Goal: Transaction & Acquisition: Purchase product/service

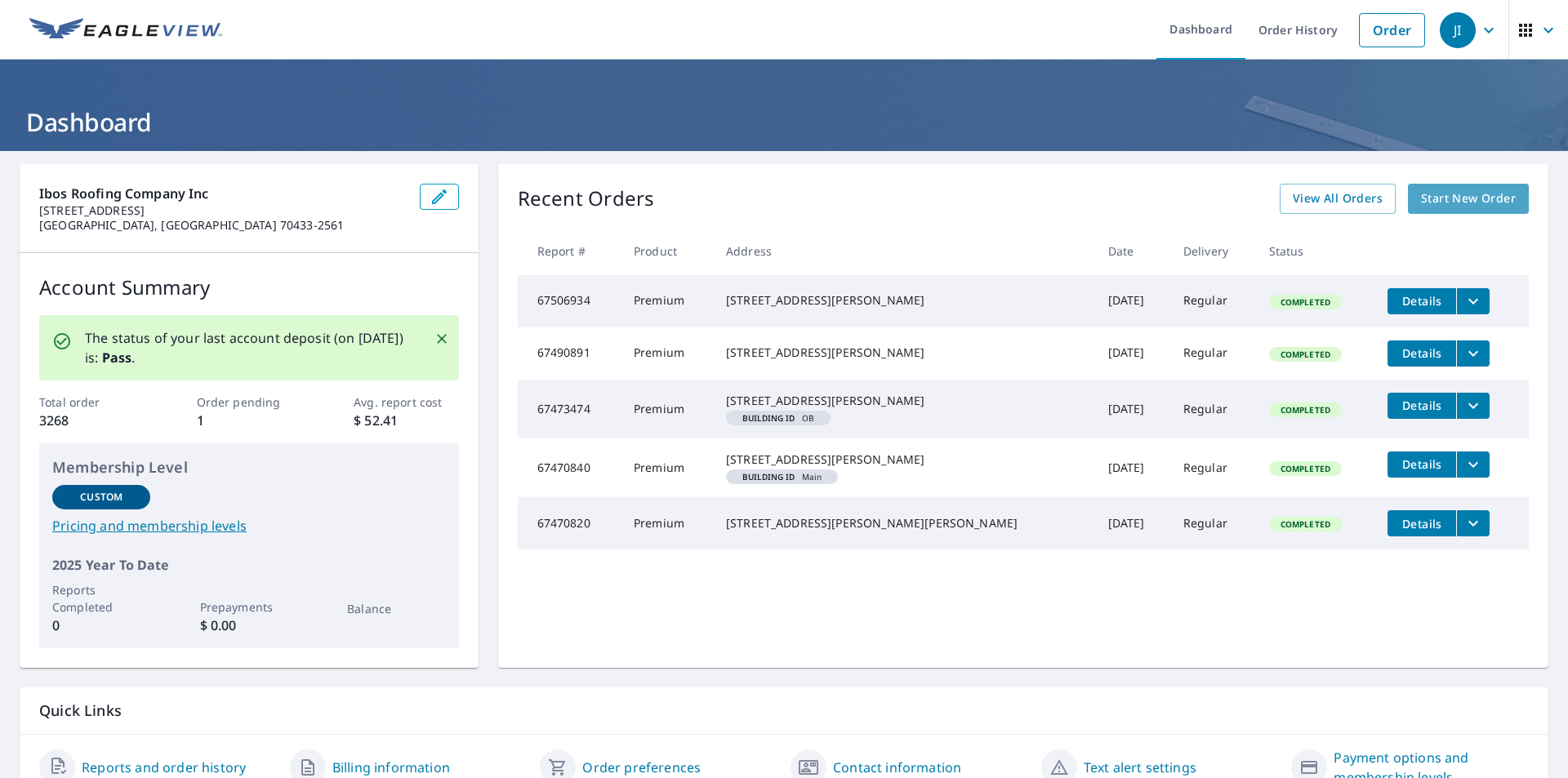
click at [1421, 193] on span "Start New Order" at bounding box center [1468, 198] width 95 height 21
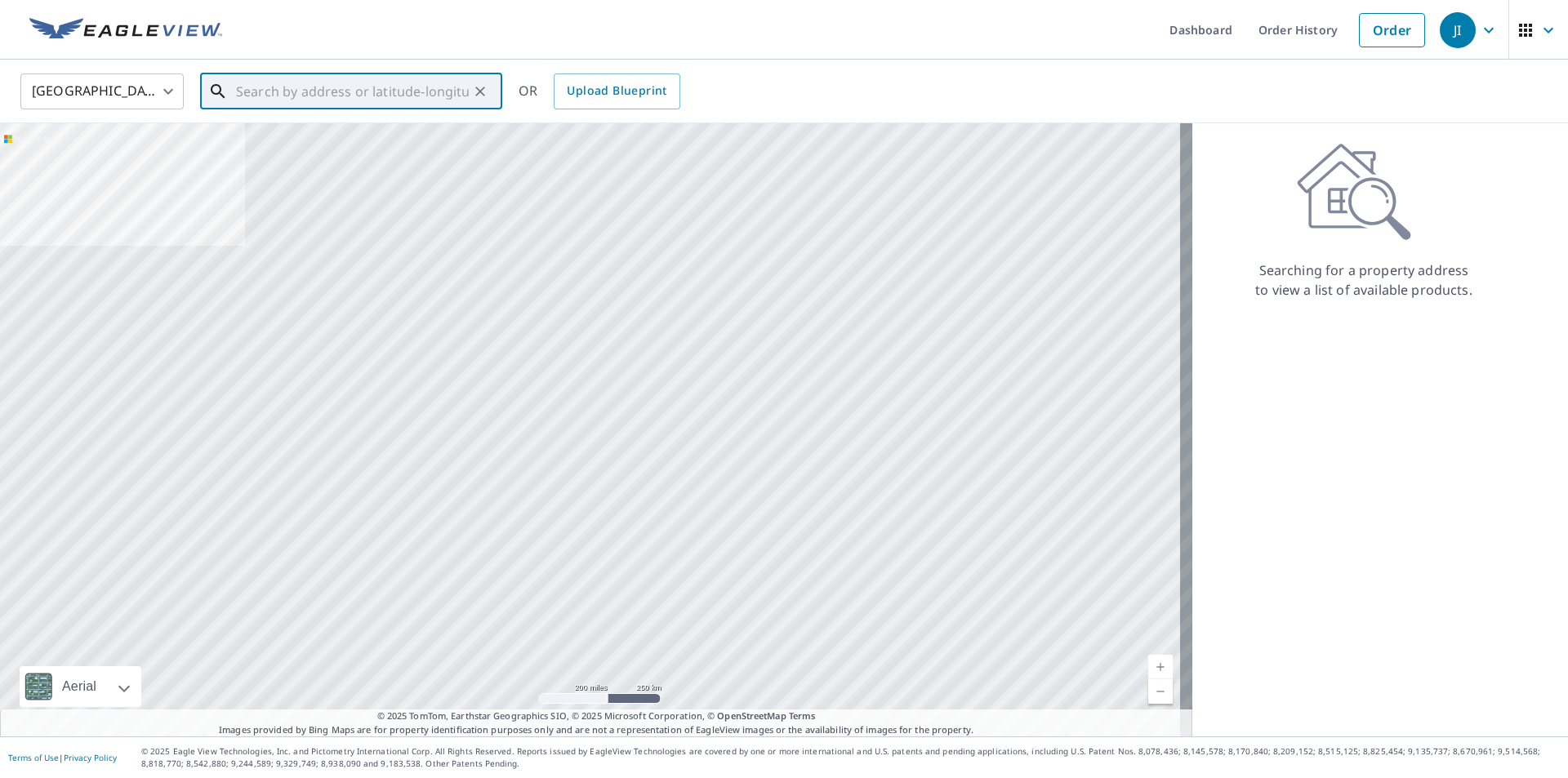
click at [453, 98] on input "text" at bounding box center [353, 91] width 233 height 45
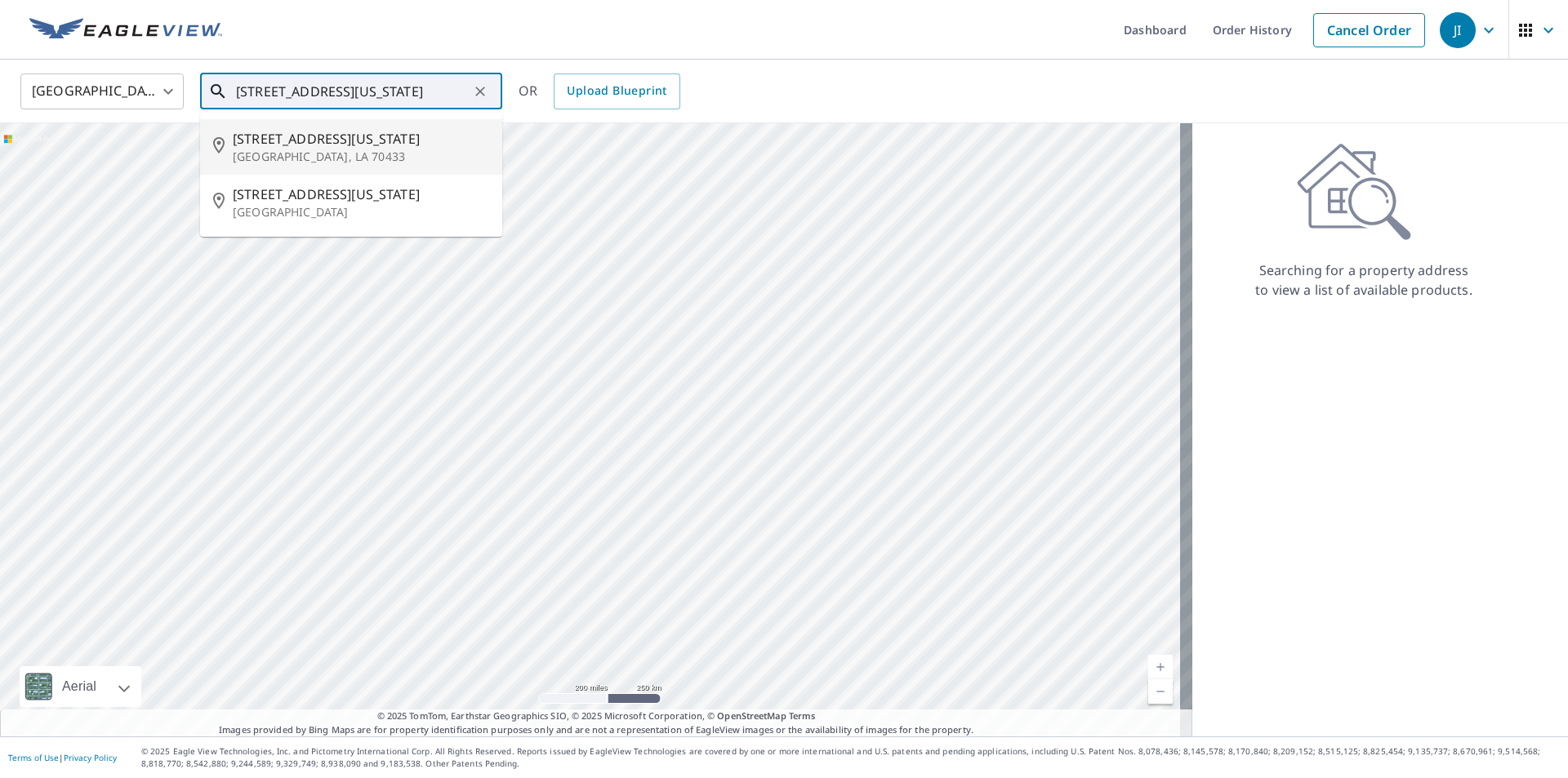
click at [309, 163] on p "[GEOGRAPHIC_DATA], LA 70433" at bounding box center [361, 157] width 256 height 17
type input "[STREET_ADDRESS][US_STATE][PERSON_NAME]"
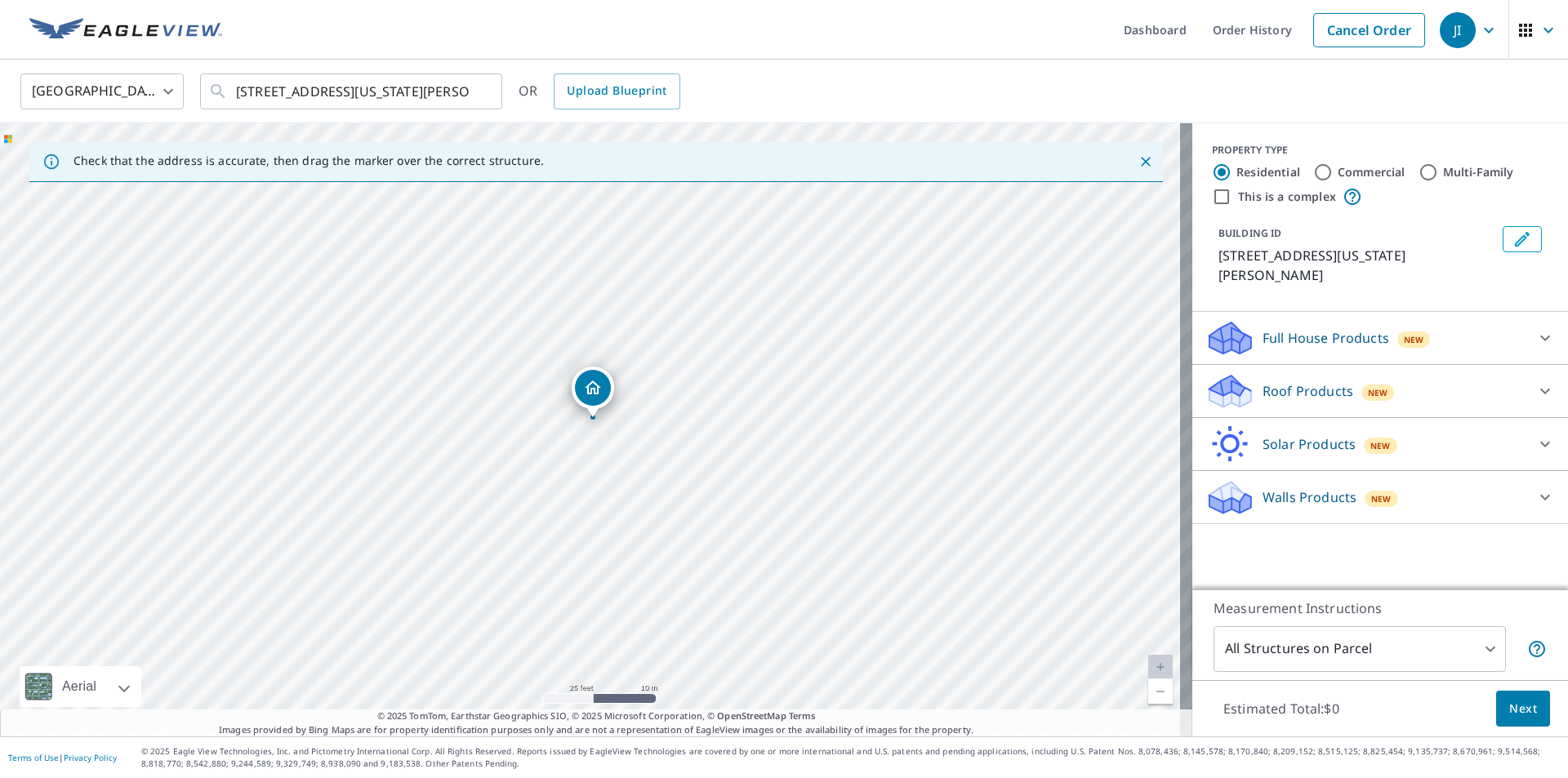
drag, startPoint x: 633, startPoint y: 325, endPoint x: 636, endPoint y: 315, distance: 10.4
click at [636, 315] on div "[STREET_ADDRESS][US_STATE][PERSON_NAME]" at bounding box center [596, 429] width 1192 height 614
drag, startPoint x: 599, startPoint y: 384, endPoint x: 589, endPoint y: 368, distance: 18.9
drag, startPoint x: 533, startPoint y: 266, endPoint x: 558, endPoint y: 259, distance: 26.0
click at [558, 259] on div "[STREET_ADDRESS][US_STATE][PERSON_NAME]" at bounding box center [596, 429] width 1192 height 614
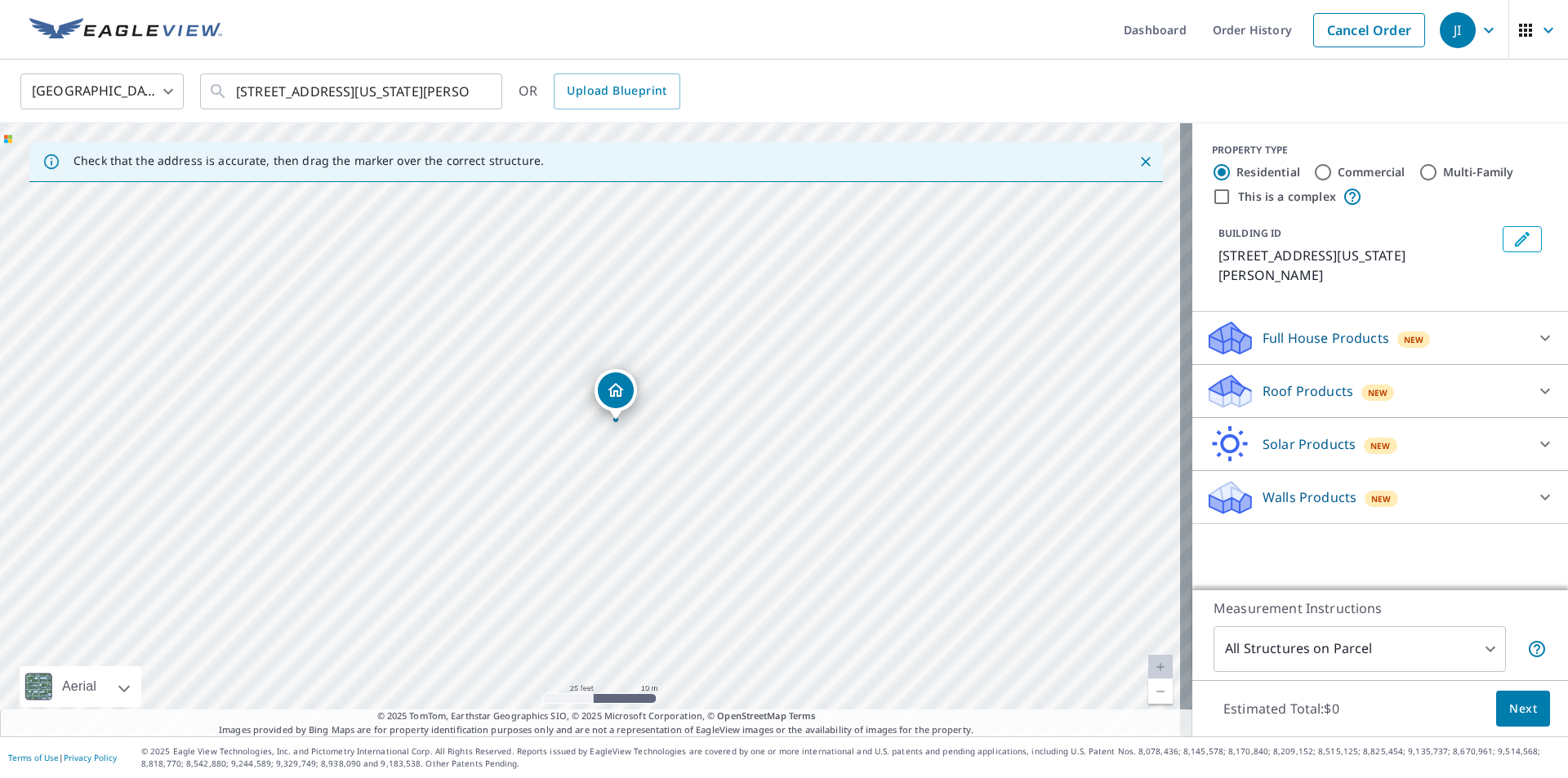
click at [1323, 173] on div "Commercial" at bounding box center [1359, 173] width 92 height 20
click at [1313, 174] on input "Commercial" at bounding box center [1323, 173] width 20 height 20
radio input "true"
type input "4"
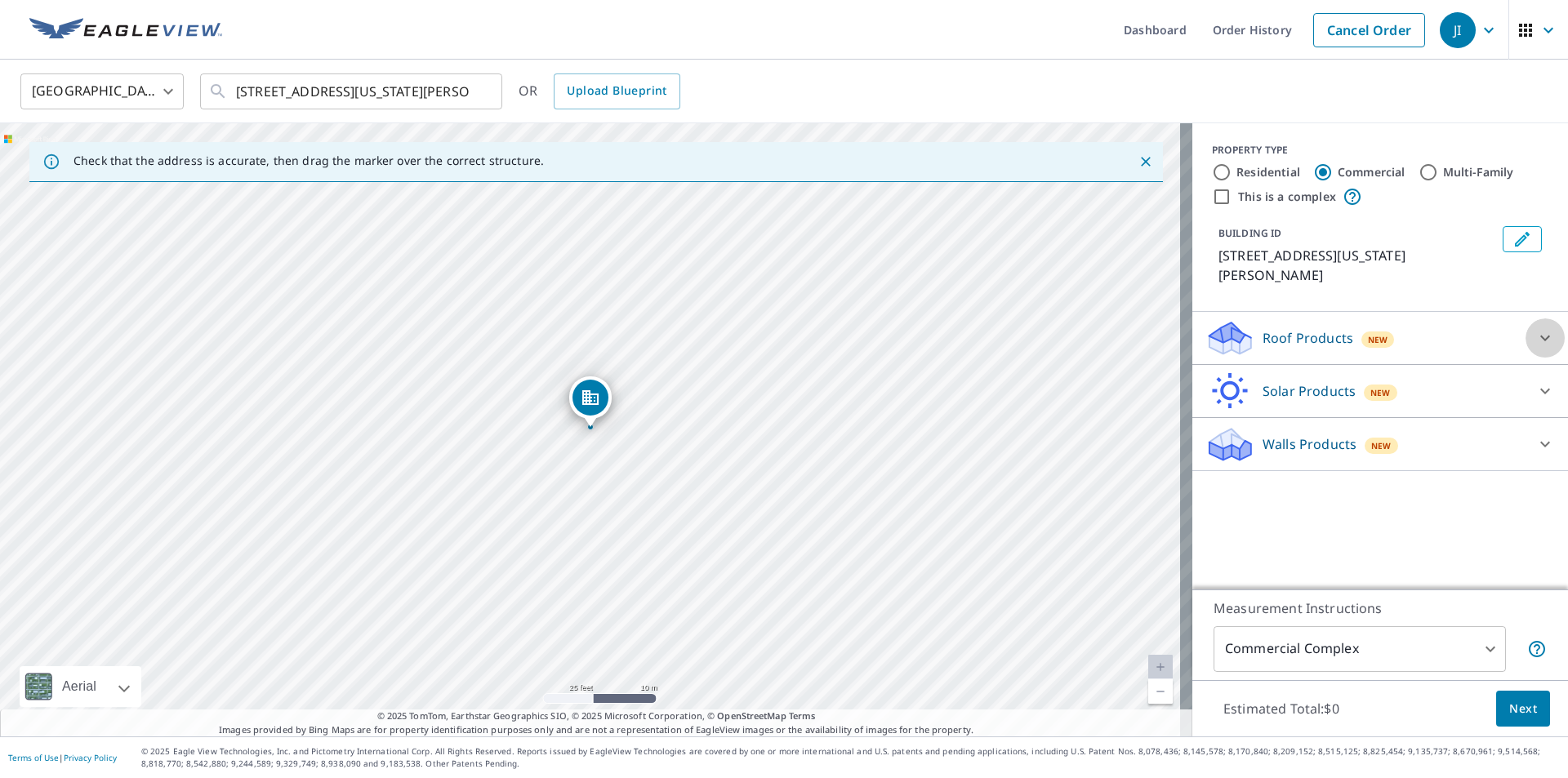
click at [1535, 340] on icon at bounding box center [1545, 339] width 20 height 20
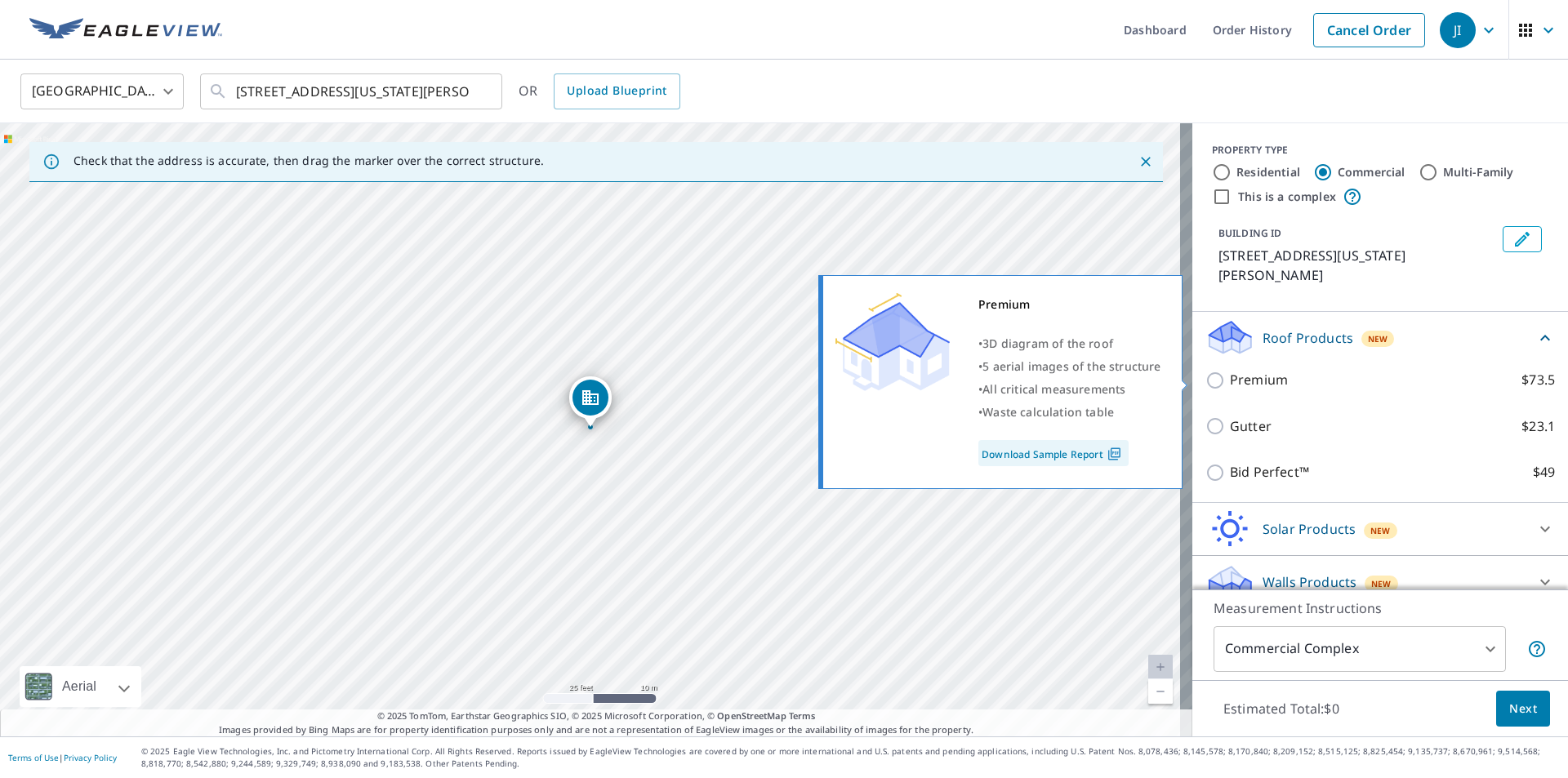
click at [1260, 377] on p "Premium" at bounding box center [1258, 380] width 58 height 21
click at [1229, 377] on input "Premium $73.5" at bounding box center [1217, 381] width 25 height 20
checkbox input "true"
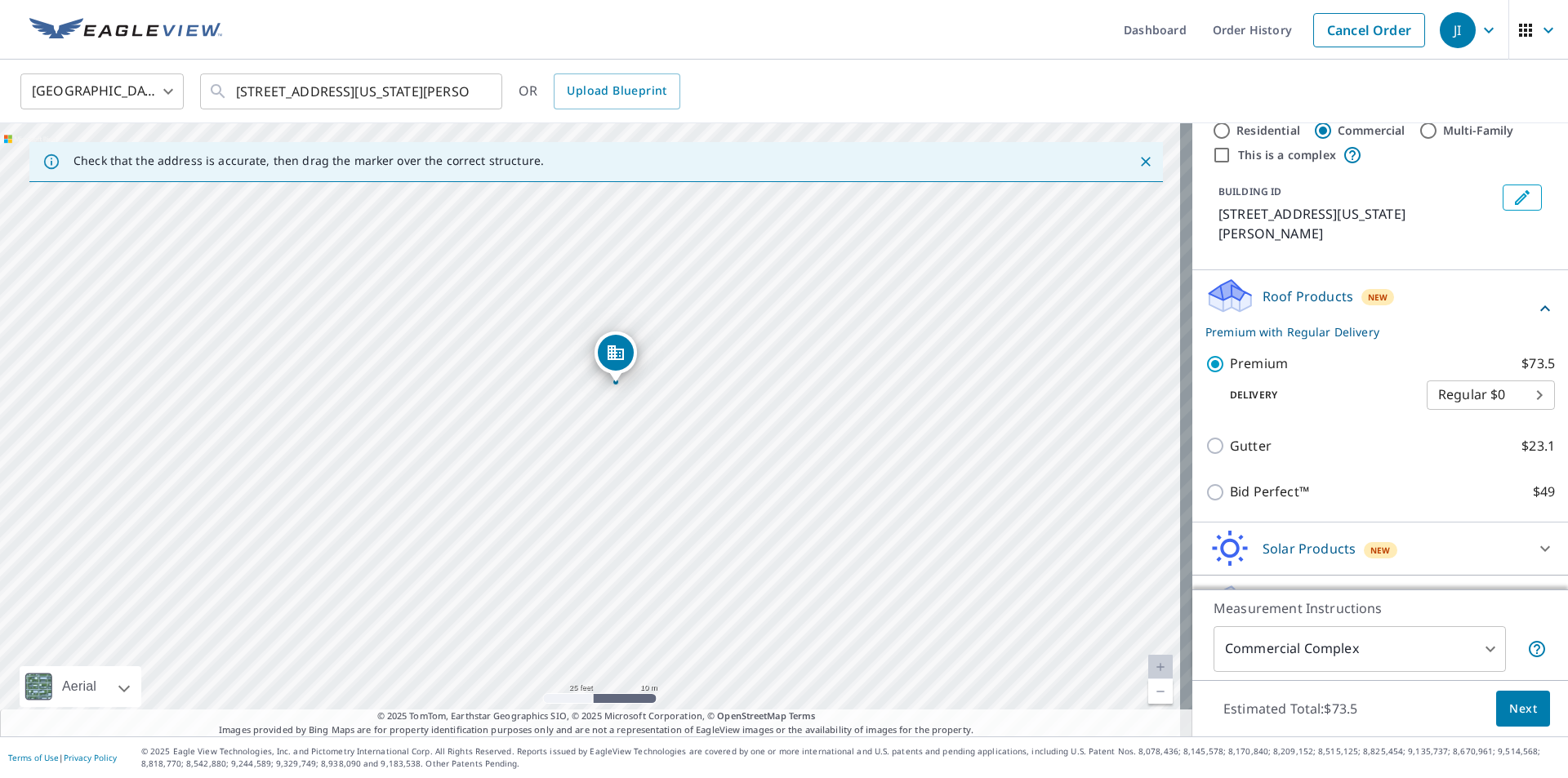
scroll to position [81, 0]
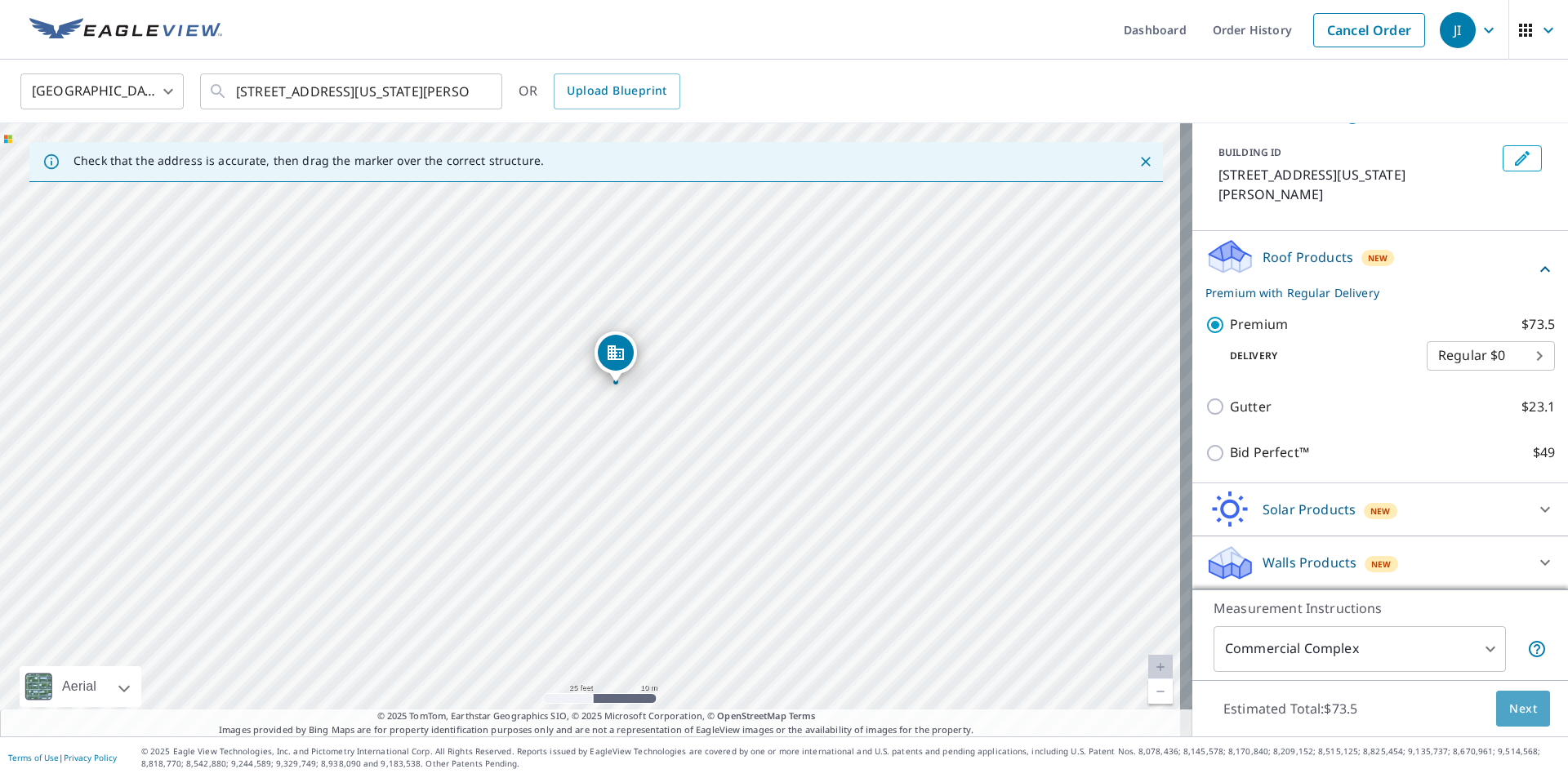
click at [1496, 697] on button "Next" at bounding box center [1523, 709] width 54 height 36
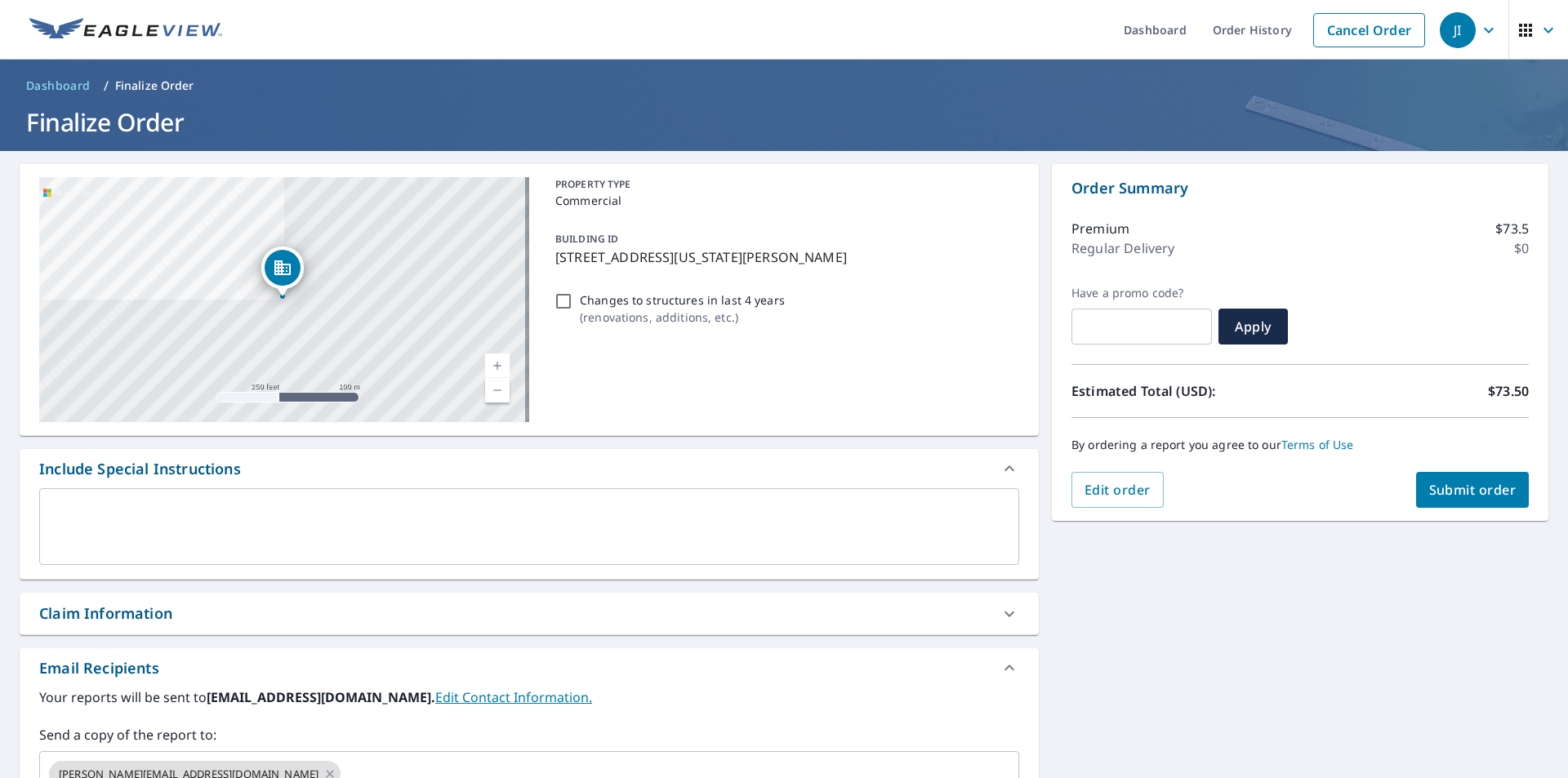
scroll to position [250, 0]
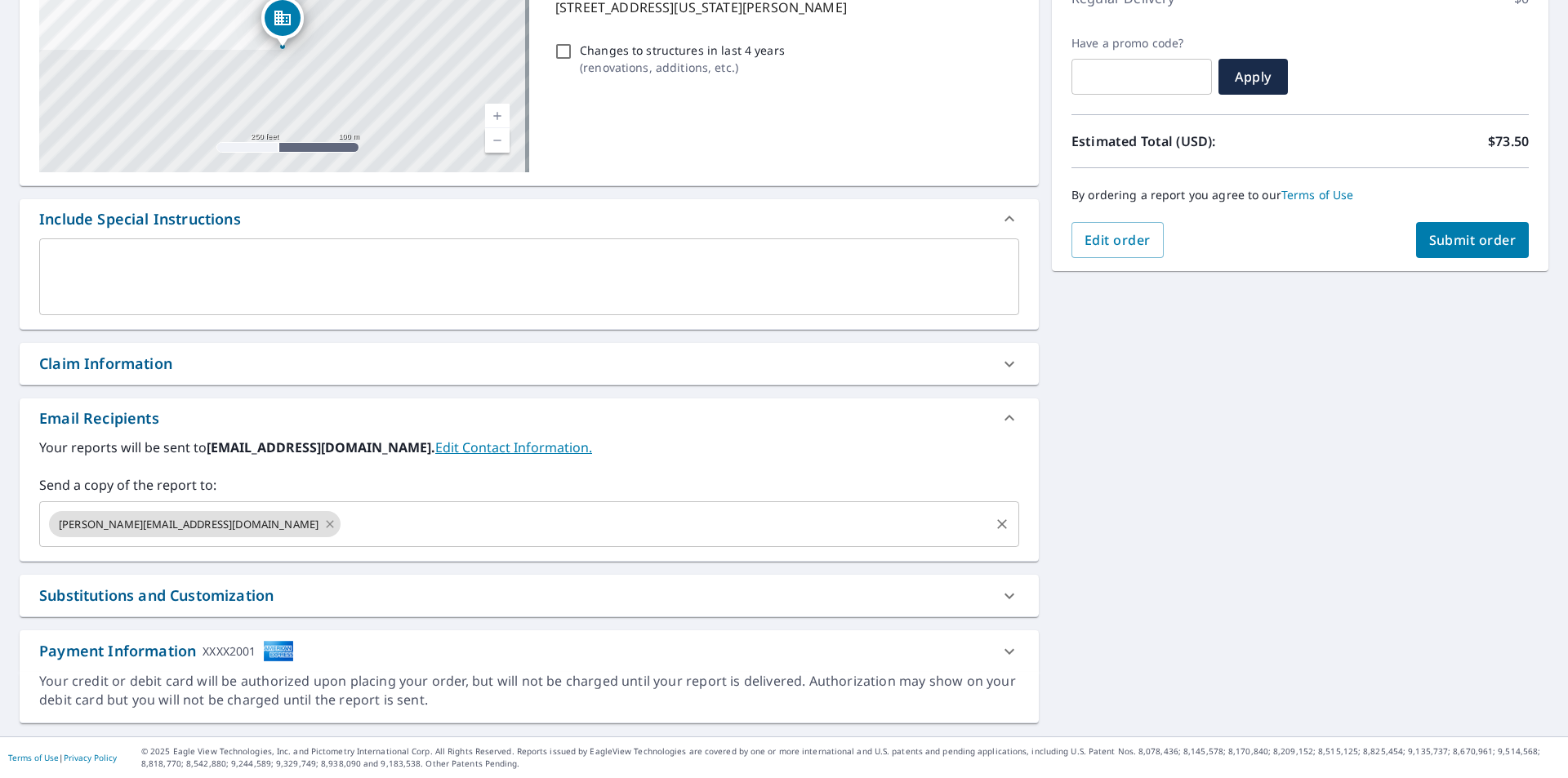
click at [326, 523] on icon at bounding box center [329, 524] width 7 height 7
checkbox input "true"
click at [184, 524] on input "text" at bounding box center [516, 524] width 940 height 31
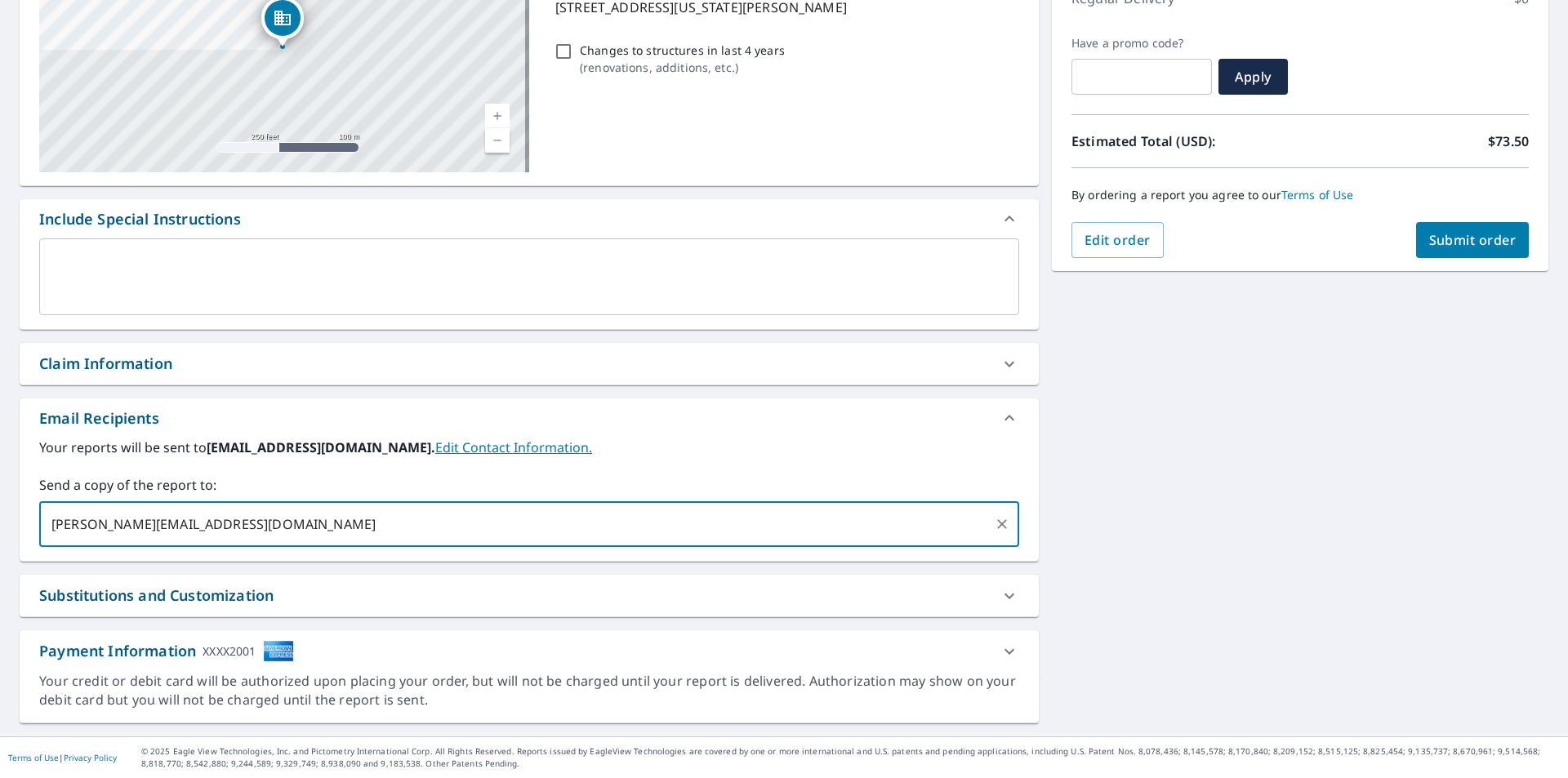
type input "[PERSON_NAME][EMAIL_ADDRESS][DOMAIN_NAME]"
checkbox input "true"
type input "[PERSON_NAME]"
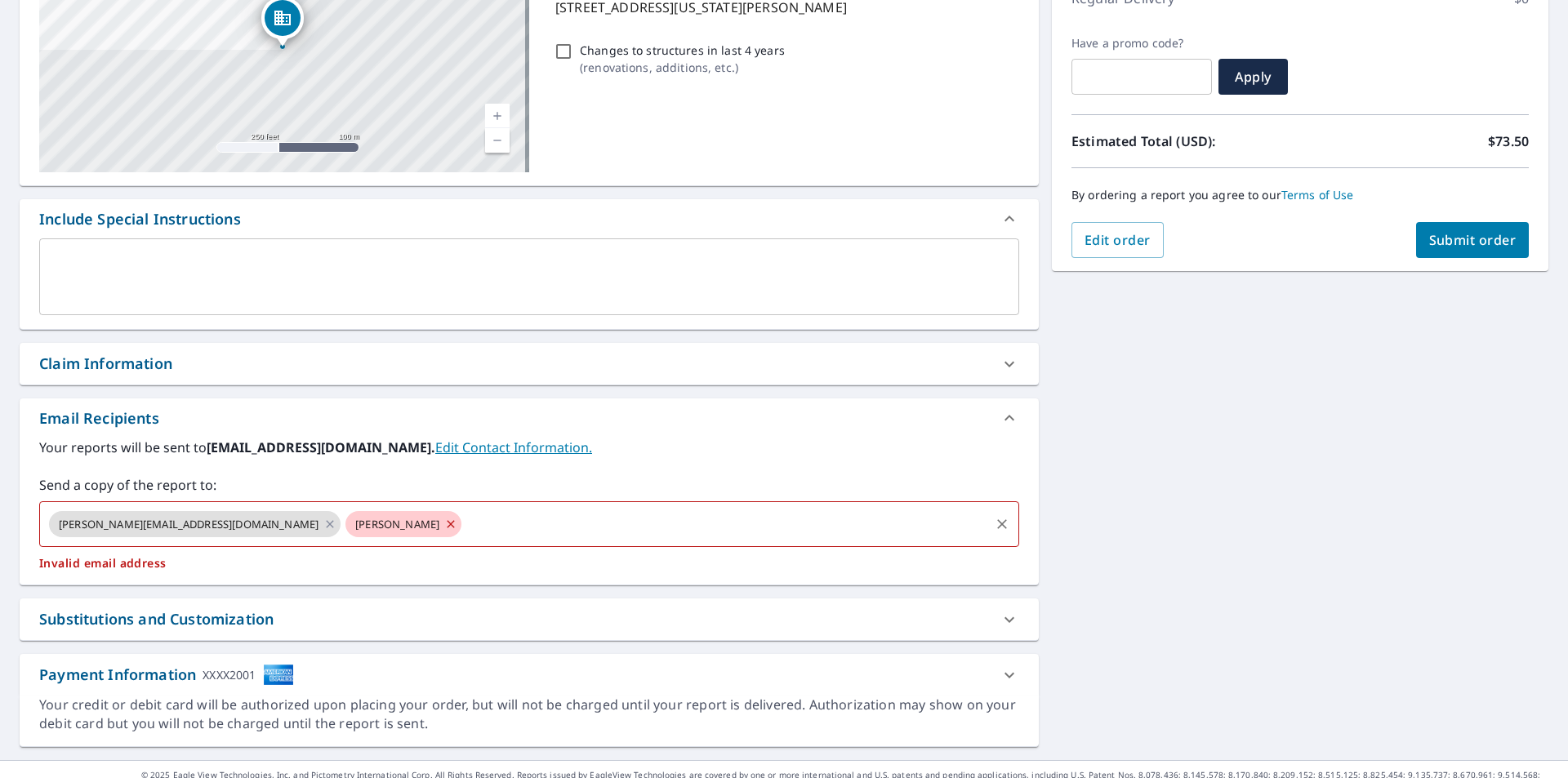
checkbox input "true"
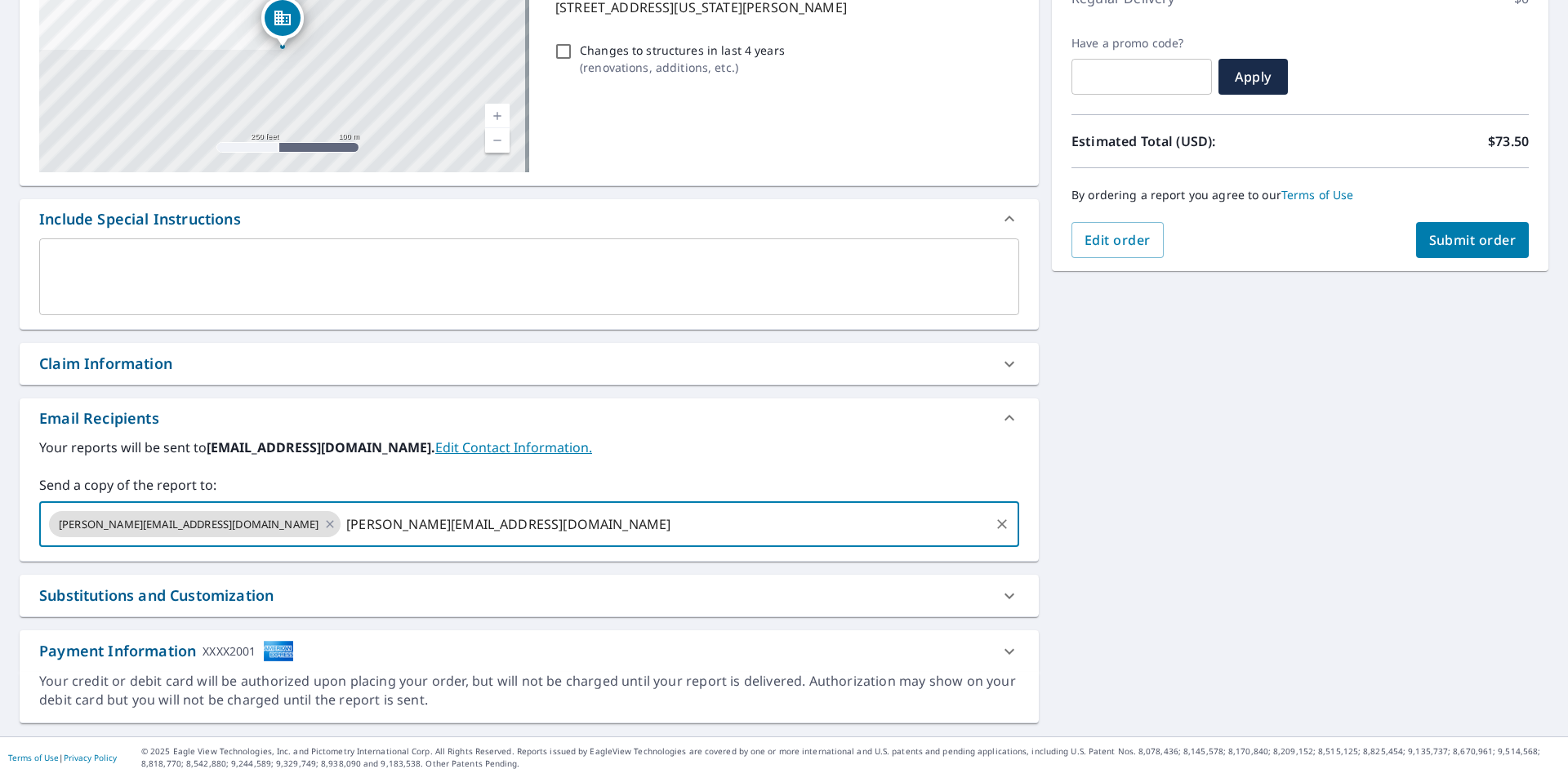
type input "[PERSON_NAME][EMAIL_ADDRESS][DOMAIN_NAME]"
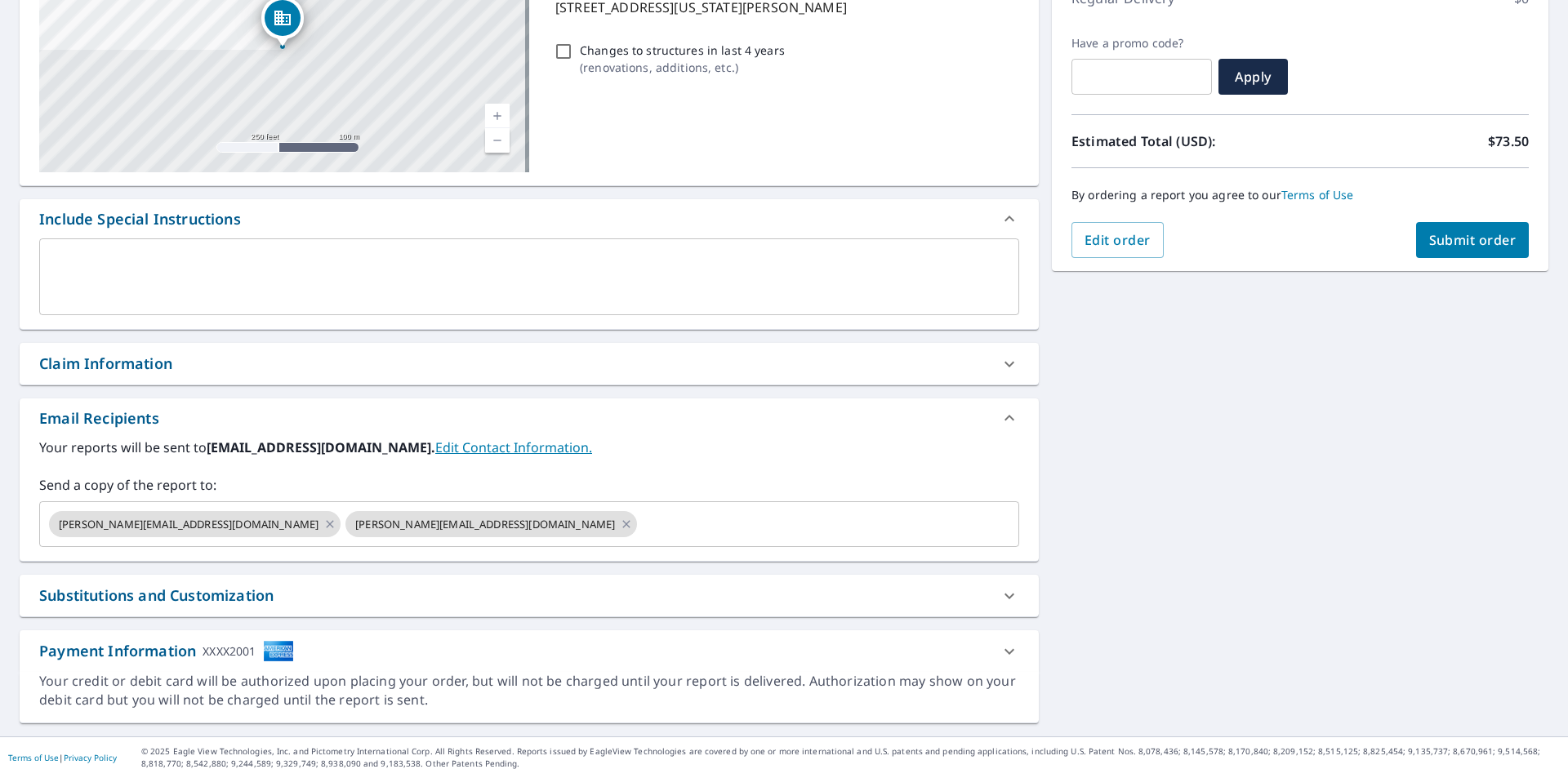
click at [613, 461] on div "Your reports will be sent to [EMAIL_ADDRESS][DOMAIN_NAME]. Edit Contact Informa…" at bounding box center [528, 492] width 980 height 110
click at [978, 595] on div "Substitutions and Customization" at bounding box center [514, 595] width 950 height 22
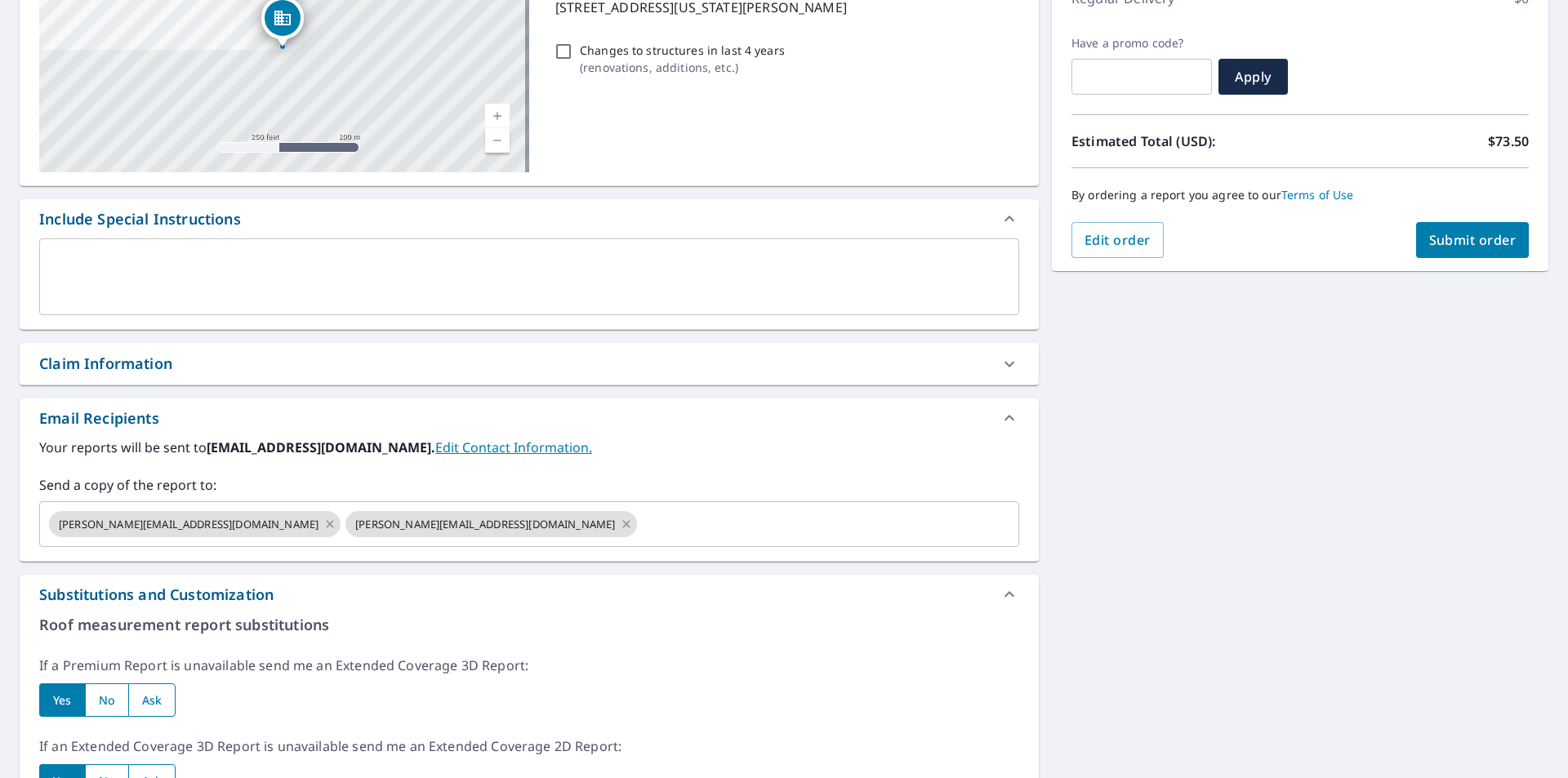
click at [978, 595] on div "Substitutions and Customization" at bounding box center [514, 595] width 950 height 22
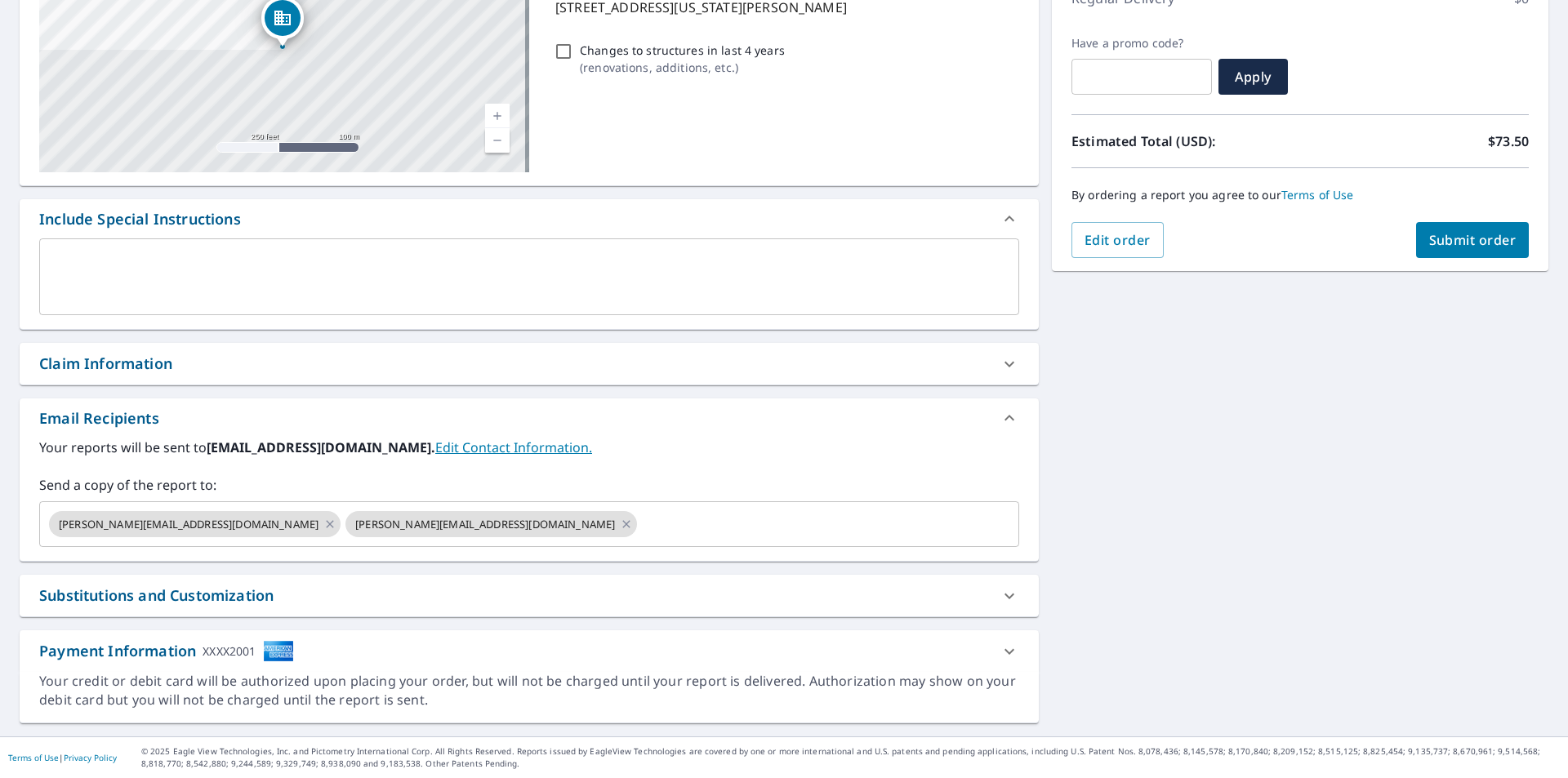
click at [987, 578] on div "Substitutions and Customization" at bounding box center [529, 595] width 1019 height 41
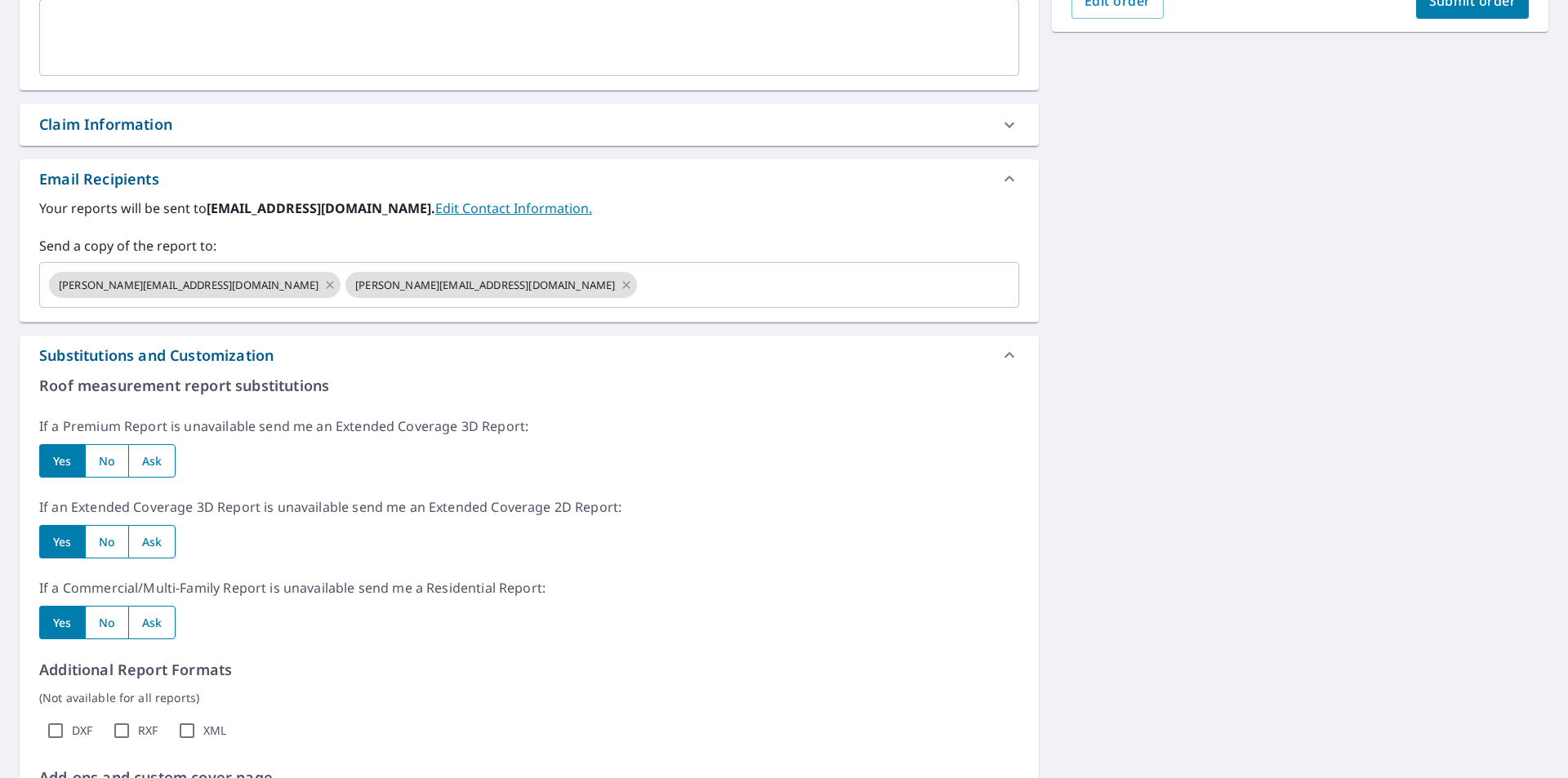
scroll to position [477, 0]
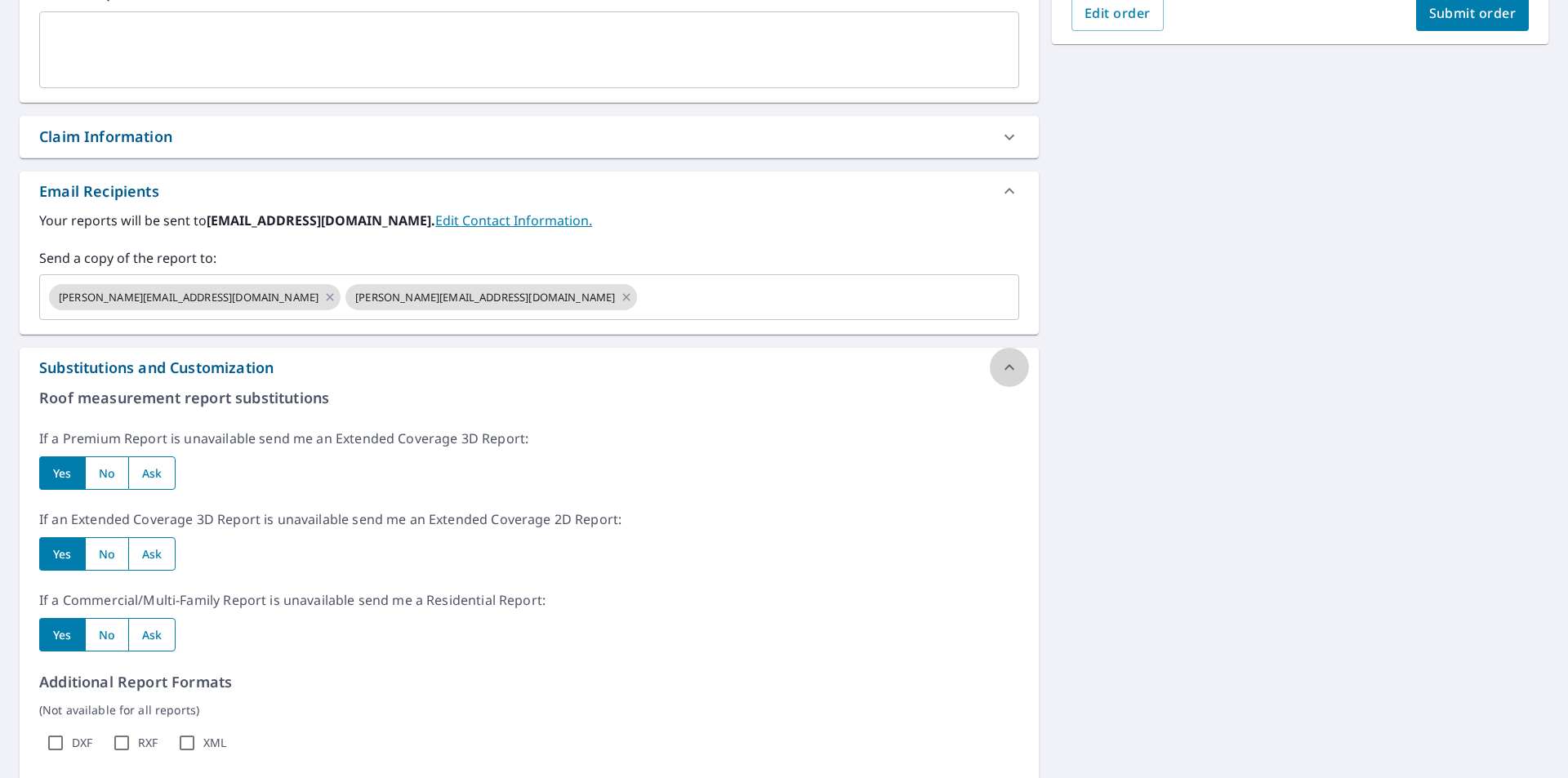
click at [1002, 364] on icon at bounding box center [1009, 368] width 20 height 20
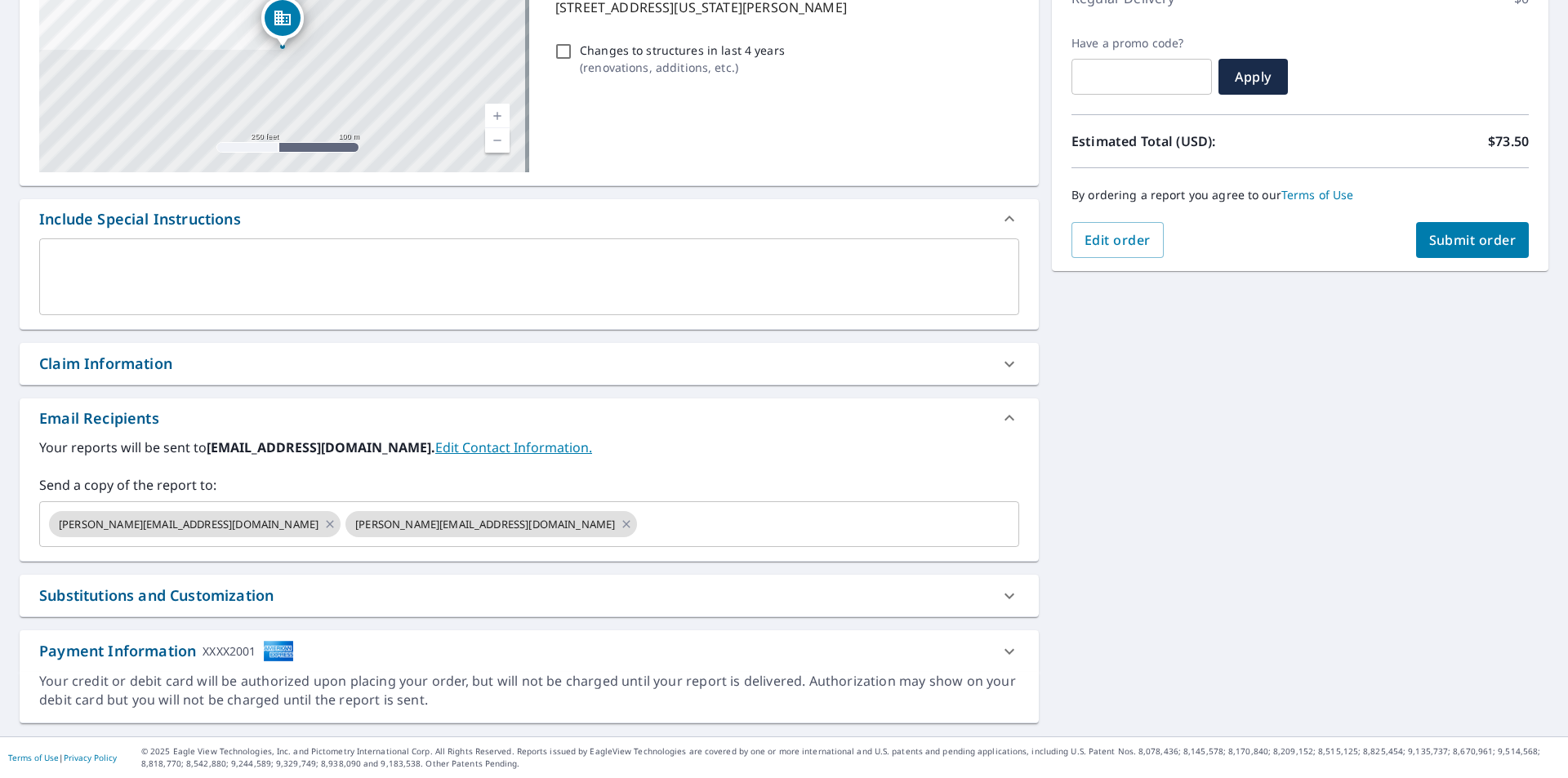
scroll to position [0, 0]
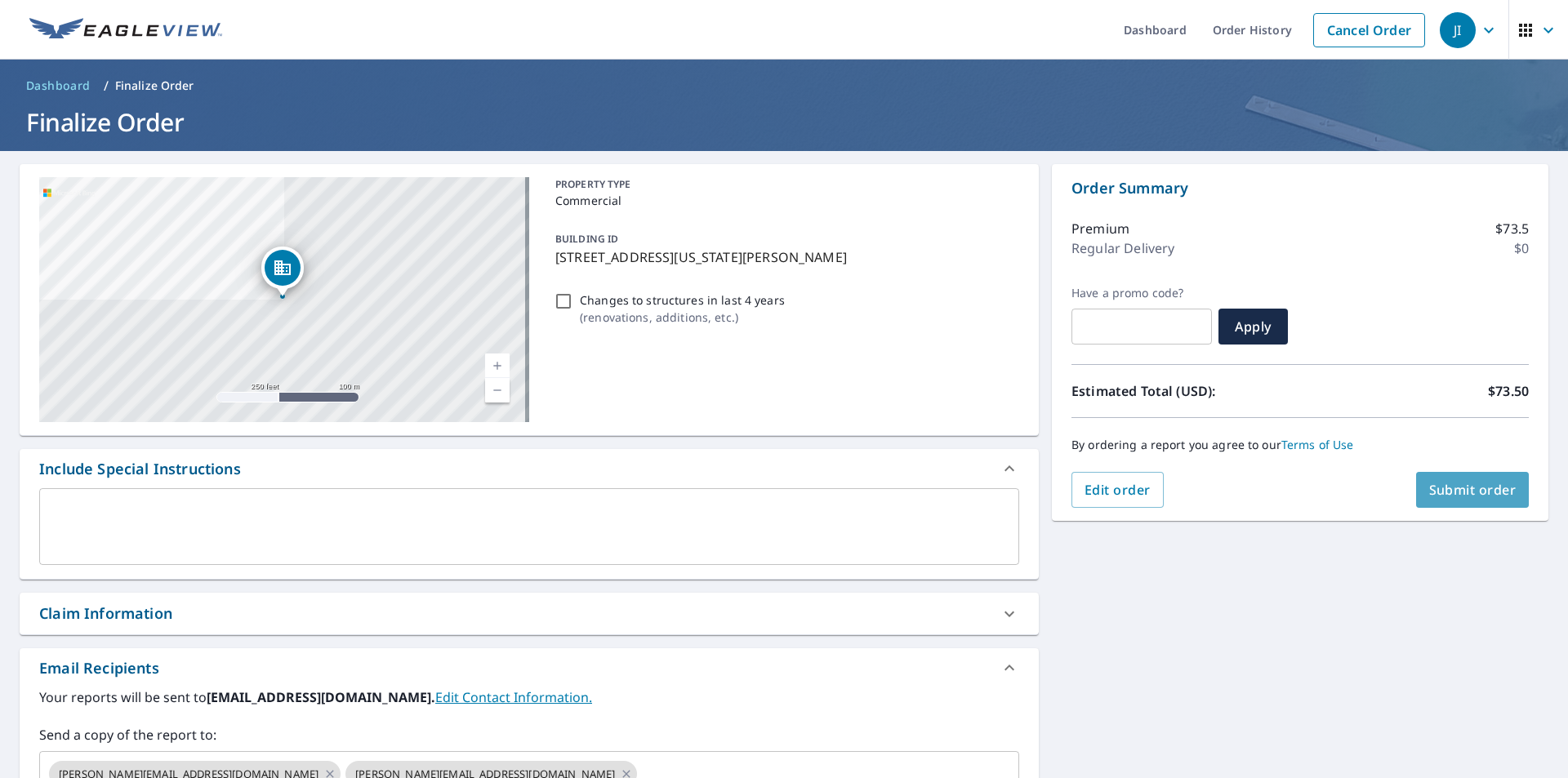
click at [1460, 478] on button "Submit order" at bounding box center [1472, 491] width 113 height 36
checkbox input "true"
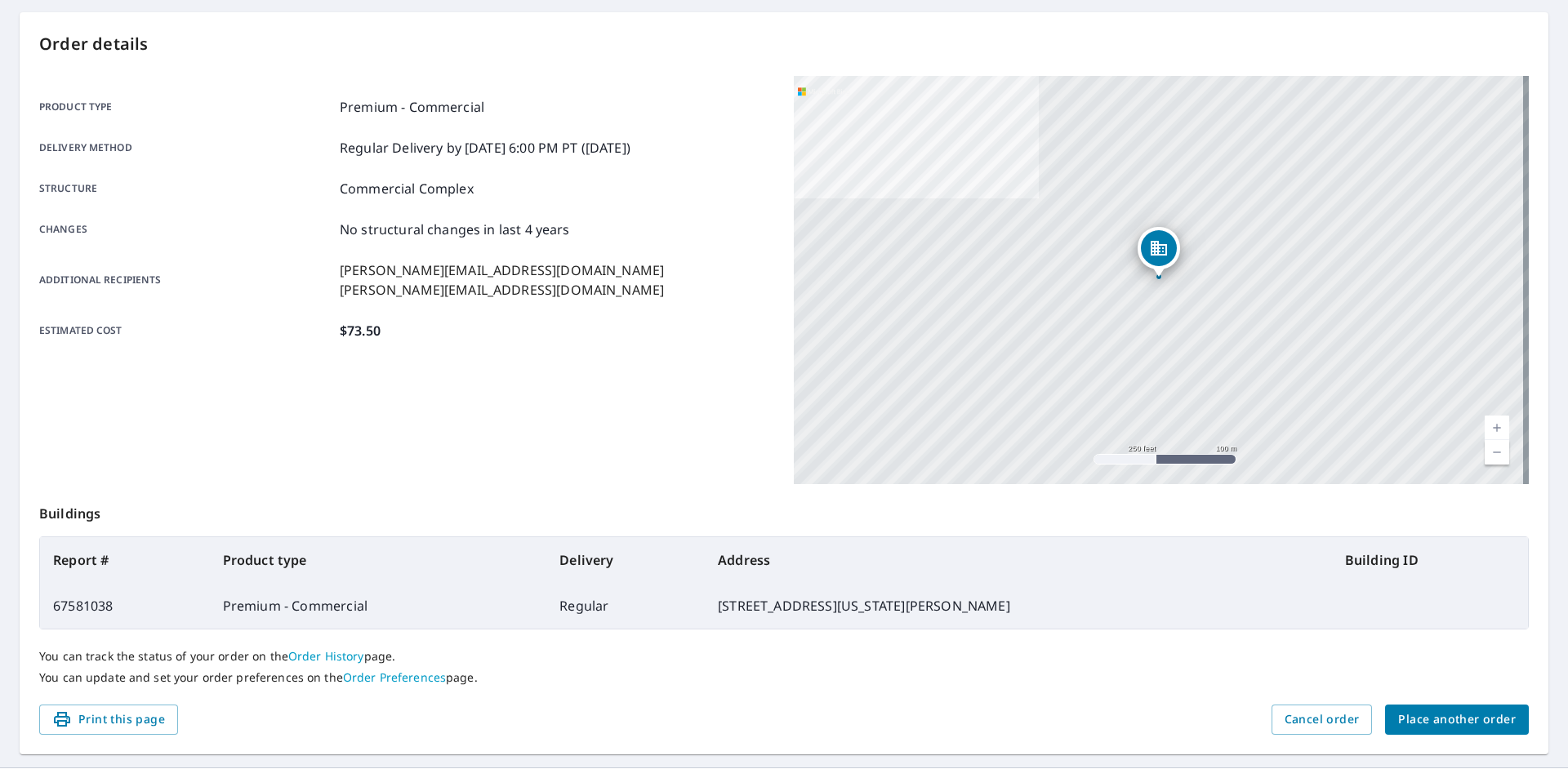
scroll to position [183, 0]
